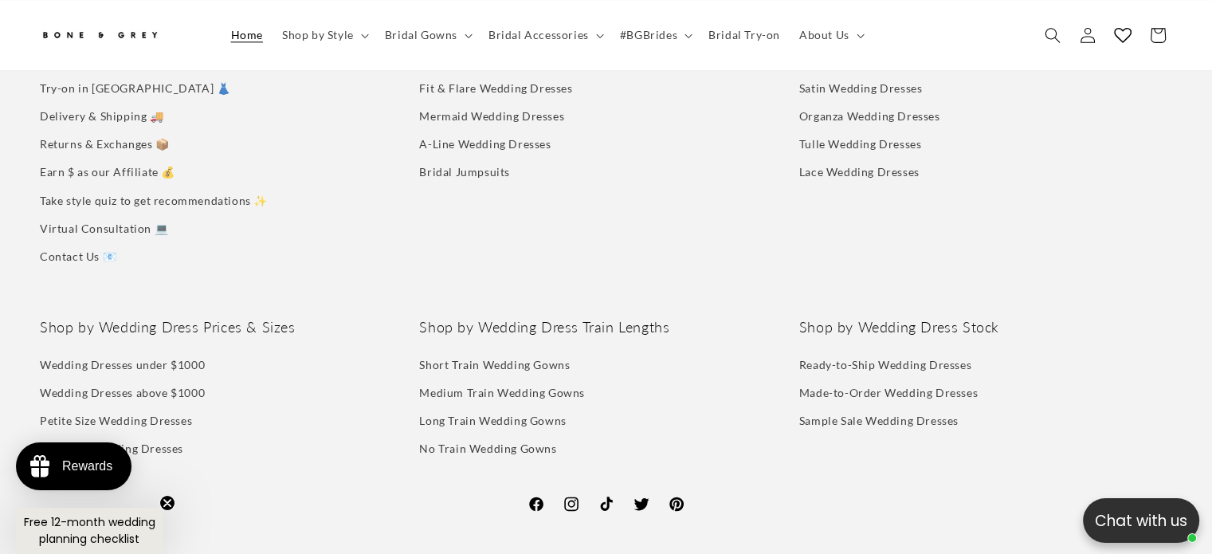
scroll to position [0, 2424]
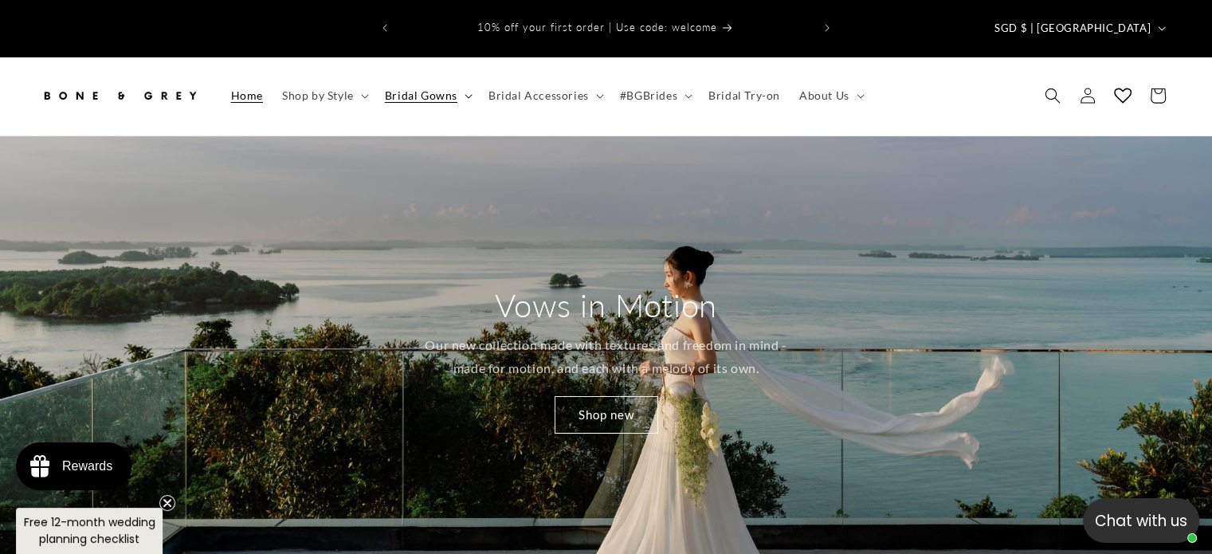
click at [452, 88] on span "Bridal Gowns" at bounding box center [421, 95] width 73 height 14
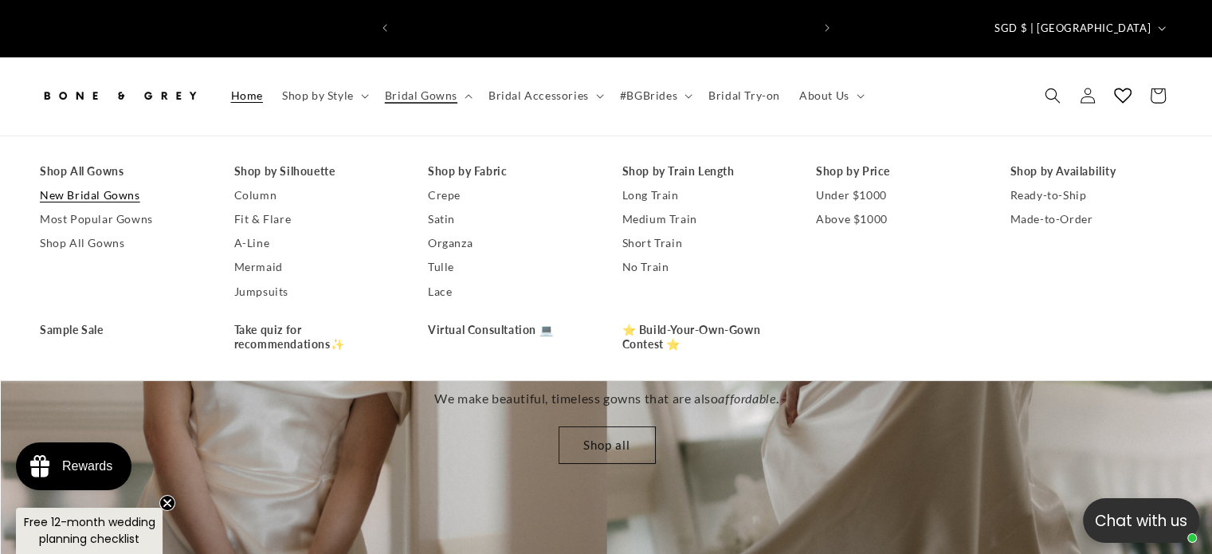
scroll to position [0, 413]
click at [88, 159] on link "Shop All Gowns" at bounding box center [121, 171] width 163 height 24
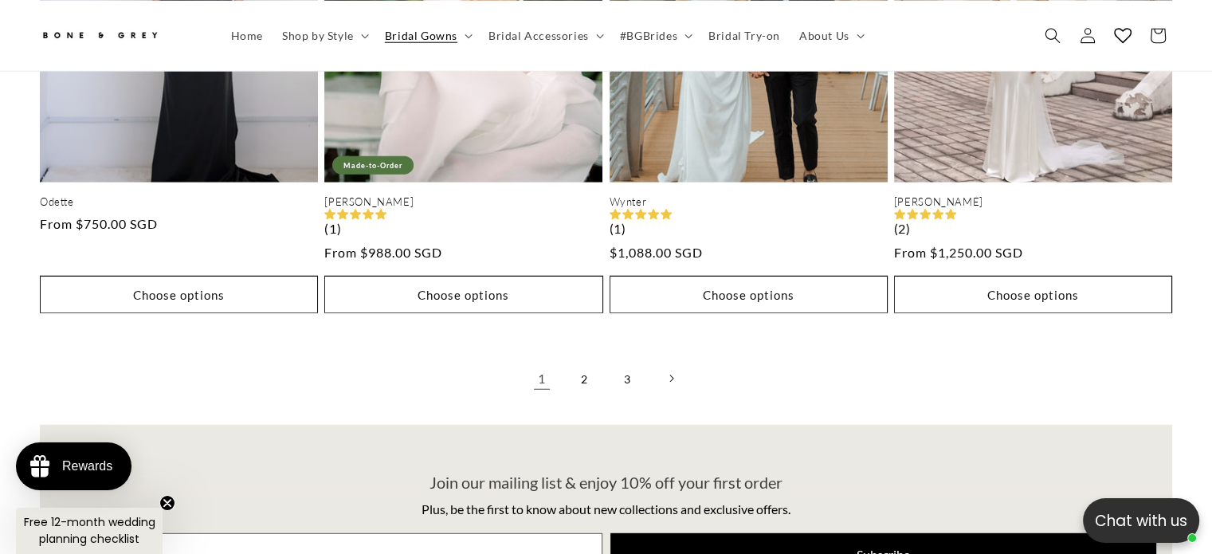
scroll to position [4138, 0]
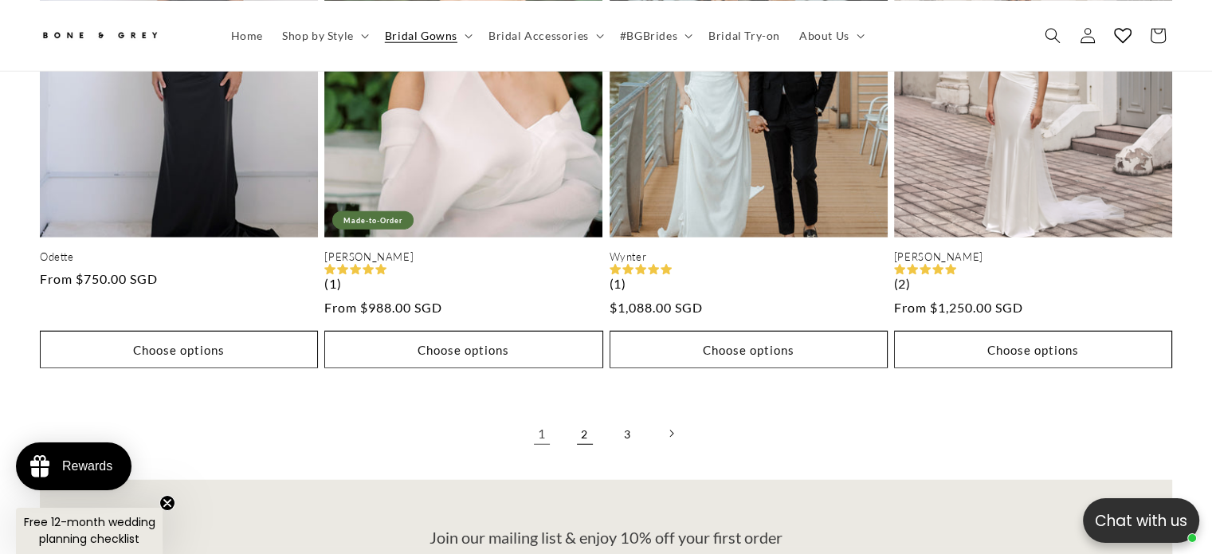
click at [595, 416] on link "2" at bounding box center [584, 433] width 35 height 35
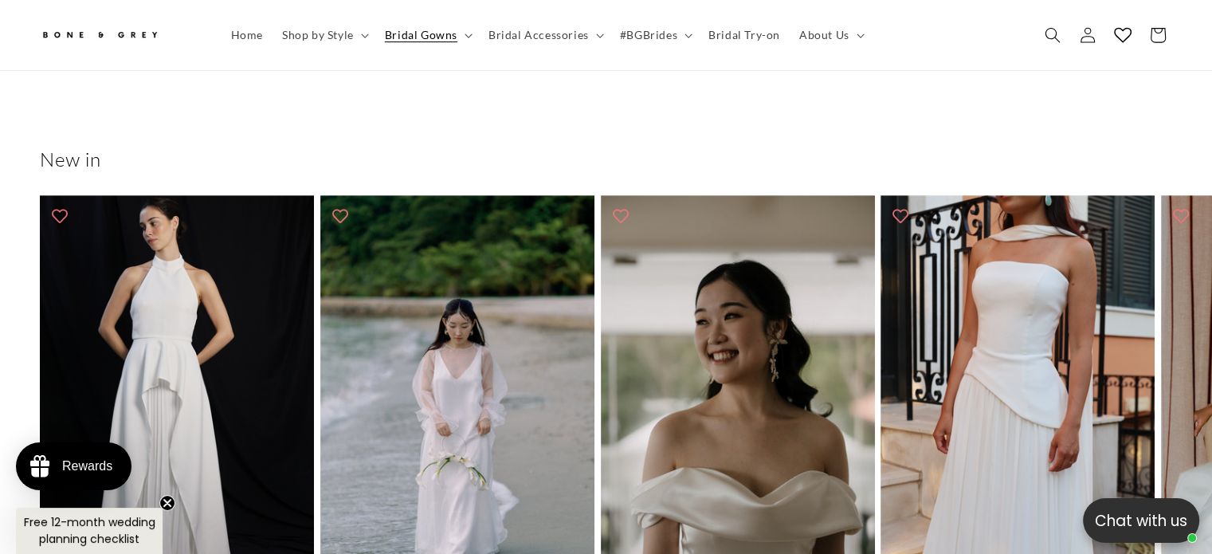
scroll to position [898, 0]
